Goal: Task Accomplishment & Management: Manage account settings

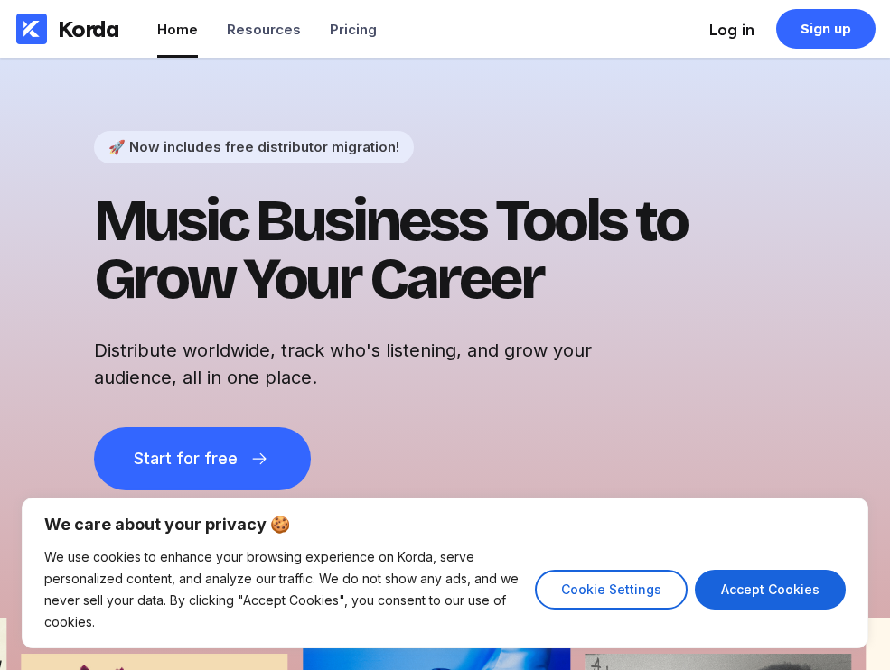
click at [733, 24] on div "Log in" at bounding box center [731, 30] width 45 height 18
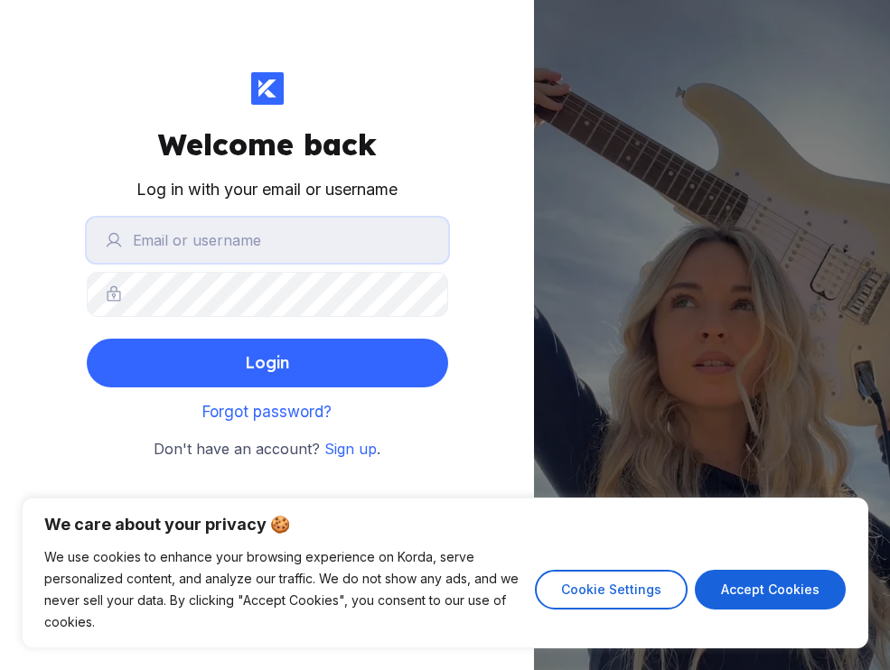
click at [373, 243] on input "text" at bounding box center [267, 240] width 361 height 45
type input "gabbyallong"
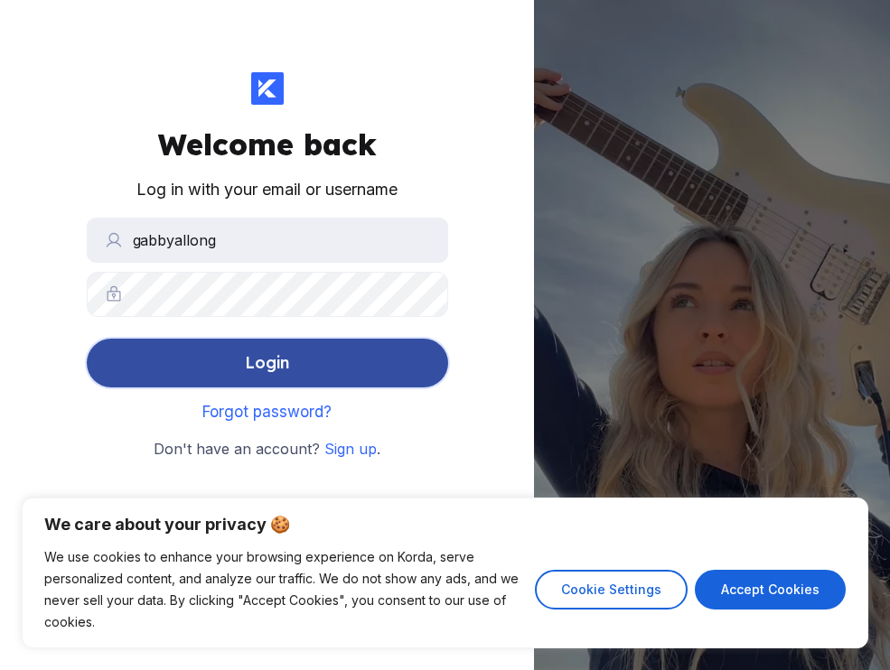
click at [316, 366] on button "Login" at bounding box center [267, 363] width 361 height 49
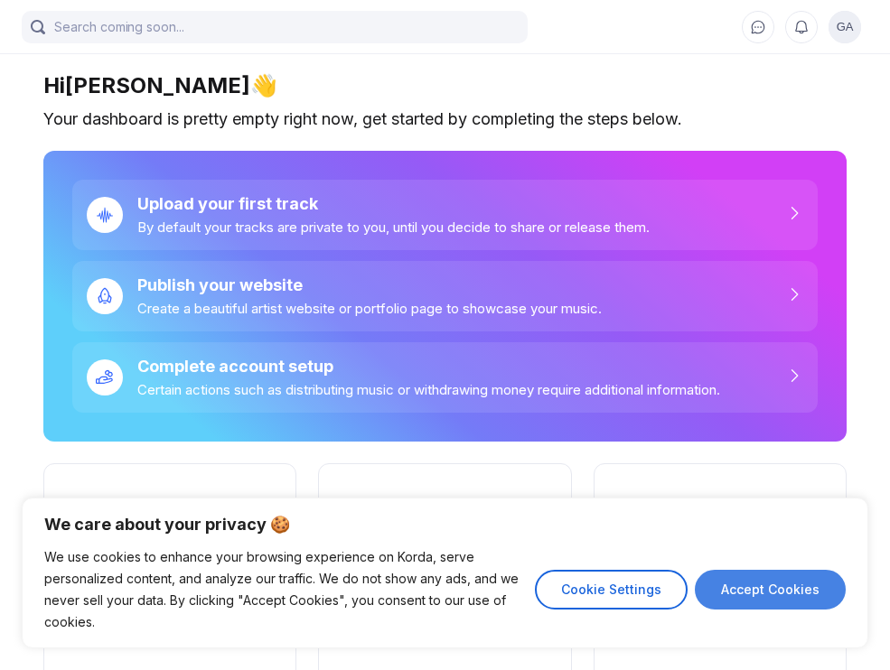
click at [728, 589] on button "Accept Cookies" at bounding box center [770, 590] width 151 height 40
checkbox input "true"
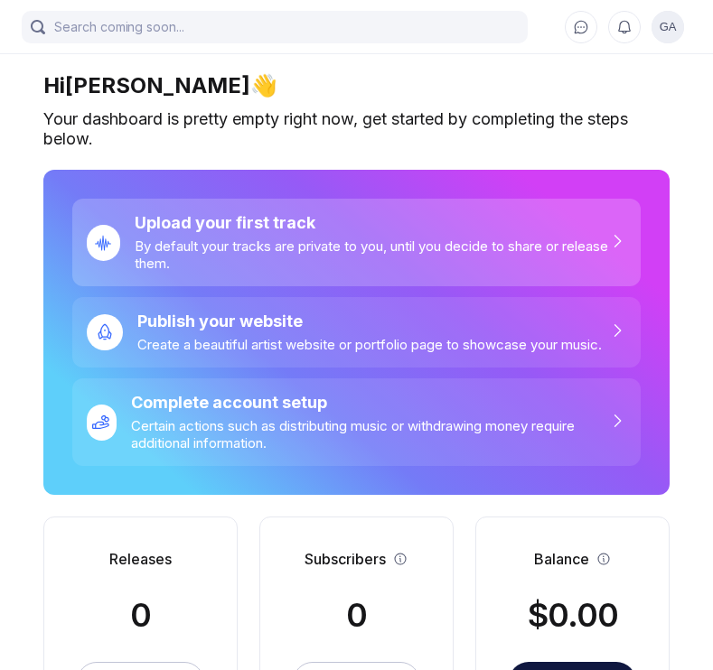
click at [406, 261] on div "By default your tracks are private to you, until you decide to share or release…" at bounding box center [371, 255] width 473 height 34
